Goal: Contribute content: Add original content to the website for others to see

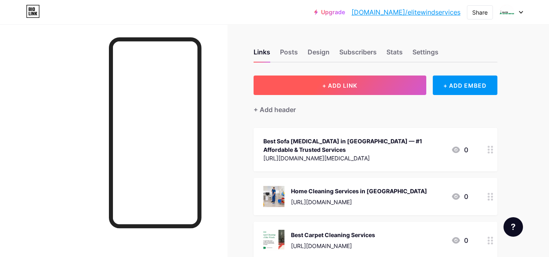
click at [348, 88] on span "+ ADD LINK" at bounding box center [339, 85] width 35 height 7
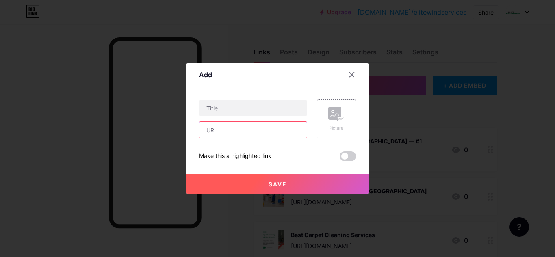
drag, startPoint x: 219, startPoint y: 126, endPoint x: 226, endPoint y: 120, distance: 9.2
click at [219, 126] on input "text" at bounding box center [252, 130] width 107 height 16
paste input "[URL][DOMAIN_NAME]"
type input "[URL][DOMAIN_NAME]"
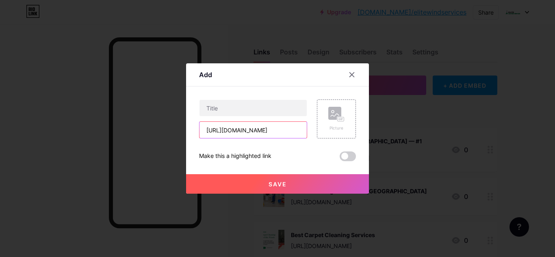
scroll to position [0, 0]
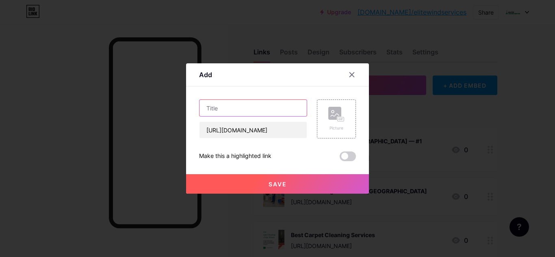
click at [259, 107] on input "text" at bounding box center [252, 108] width 107 height 16
paste input "How to Choose the Best House Cleaning Service in [GEOGRAPHIC_DATA]"
type input "How to Choose the Best House Cleaning Service in [GEOGRAPHIC_DATA]"
click at [350, 152] on span at bounding box center [348, 157] width 16 height 10
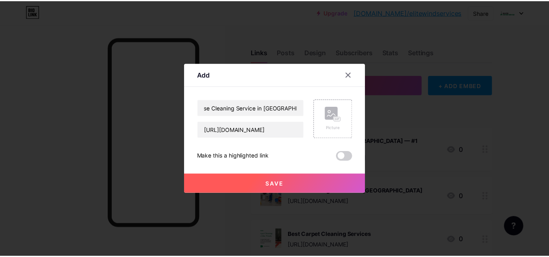
scroll to position [0, 0]
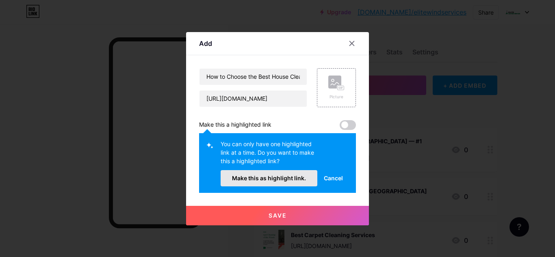
click at [293, 177] on span "Make this as highlight link." at bounding box center [269, 178] width 74 height 7
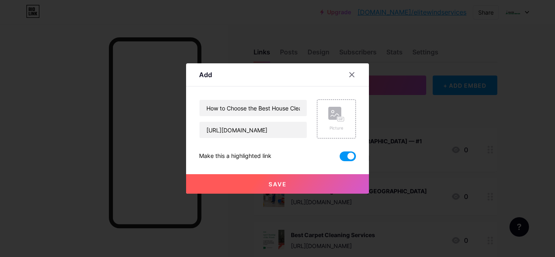
click at [289, 177] on button "Save" at bounding box center [277, 184] width 183 height 20
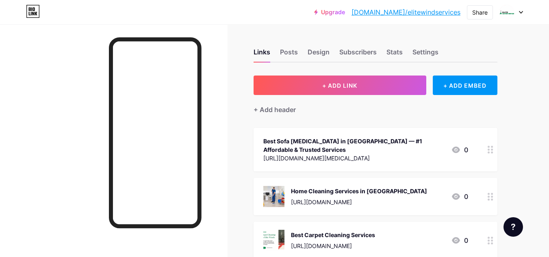
click at [405, 11] on link "[DOMAIN_NAME]/elitewindservices" at bounding box center [405, 12] width 109 height 10
